Goal: Task Accomplishment & Management: Use online tool/utility

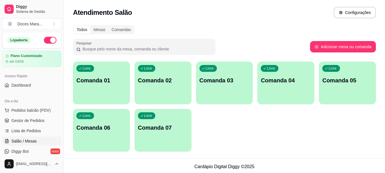
scroll to position [94, 0]
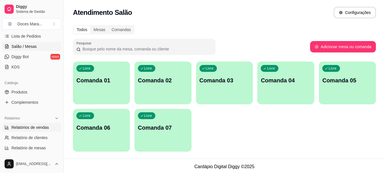
click at [34, 126] on span "Relatórios de vendas" at bounding box center [30, 127] width 38 height 6
select select "ALL"
select select "0"
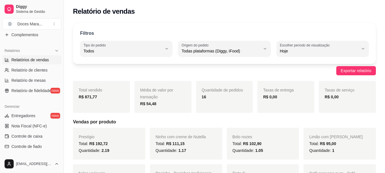
scroll to position [180, 0]
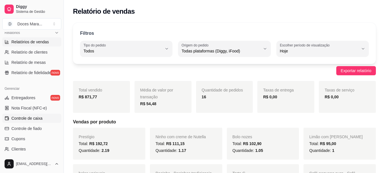
click at [25, 117] on span "Controle de caixa" at bounding box center [26, 118] width 31 height 6
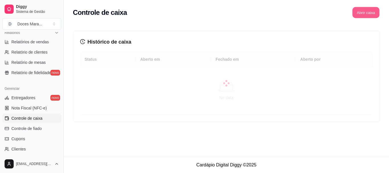
click at [359, 11] on button "Abrir caixa" at bounding box center [365, 12] width 27 height 11
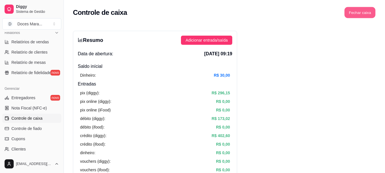
click at [365, 13] on button "Fechar caixa" at bounding box center [359, 12] width 31 height 11
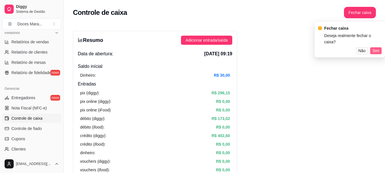
click at [374, 48] on span "Sim" at bounding box center [375, 51] width 7 height 6
